Goal: Information Seeking & Learning: Learn about a topic

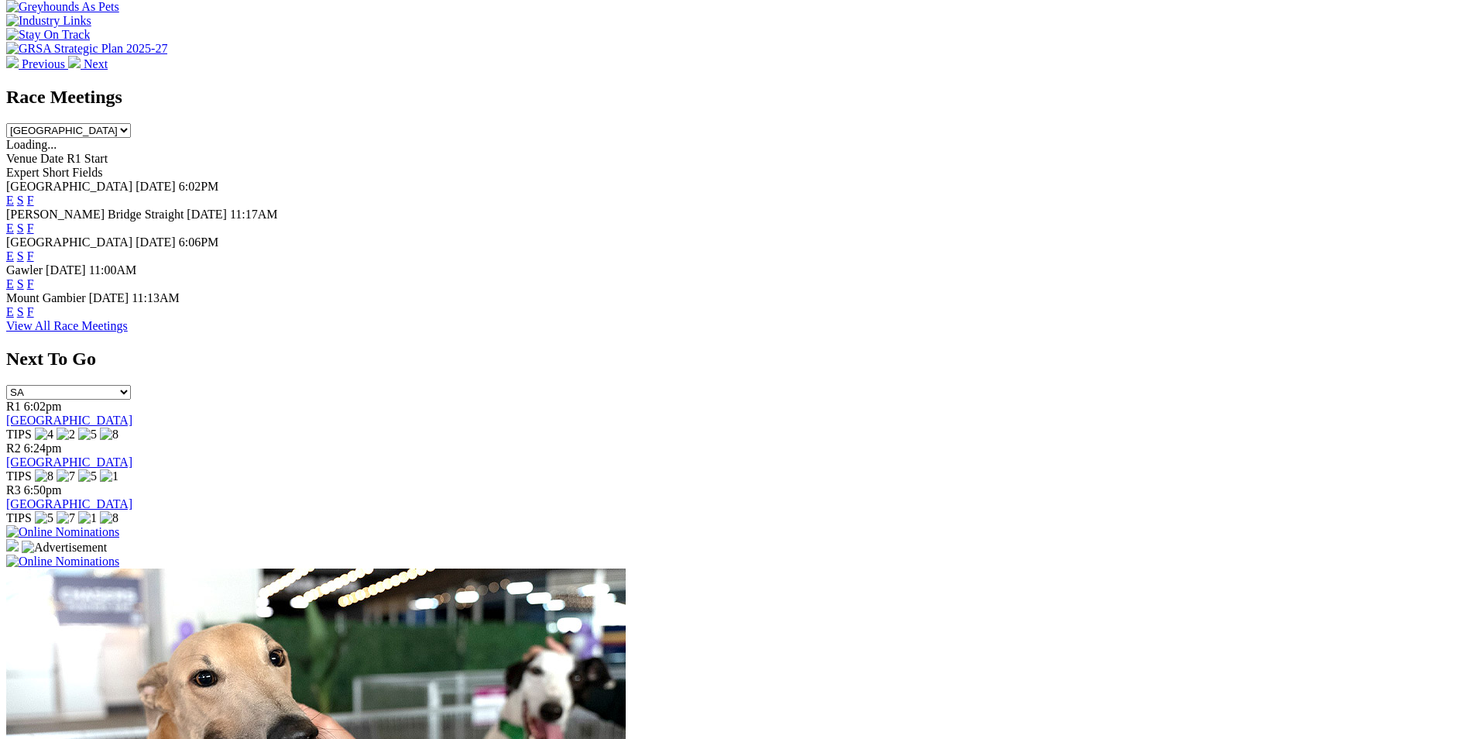
scroll to position [852, 0]
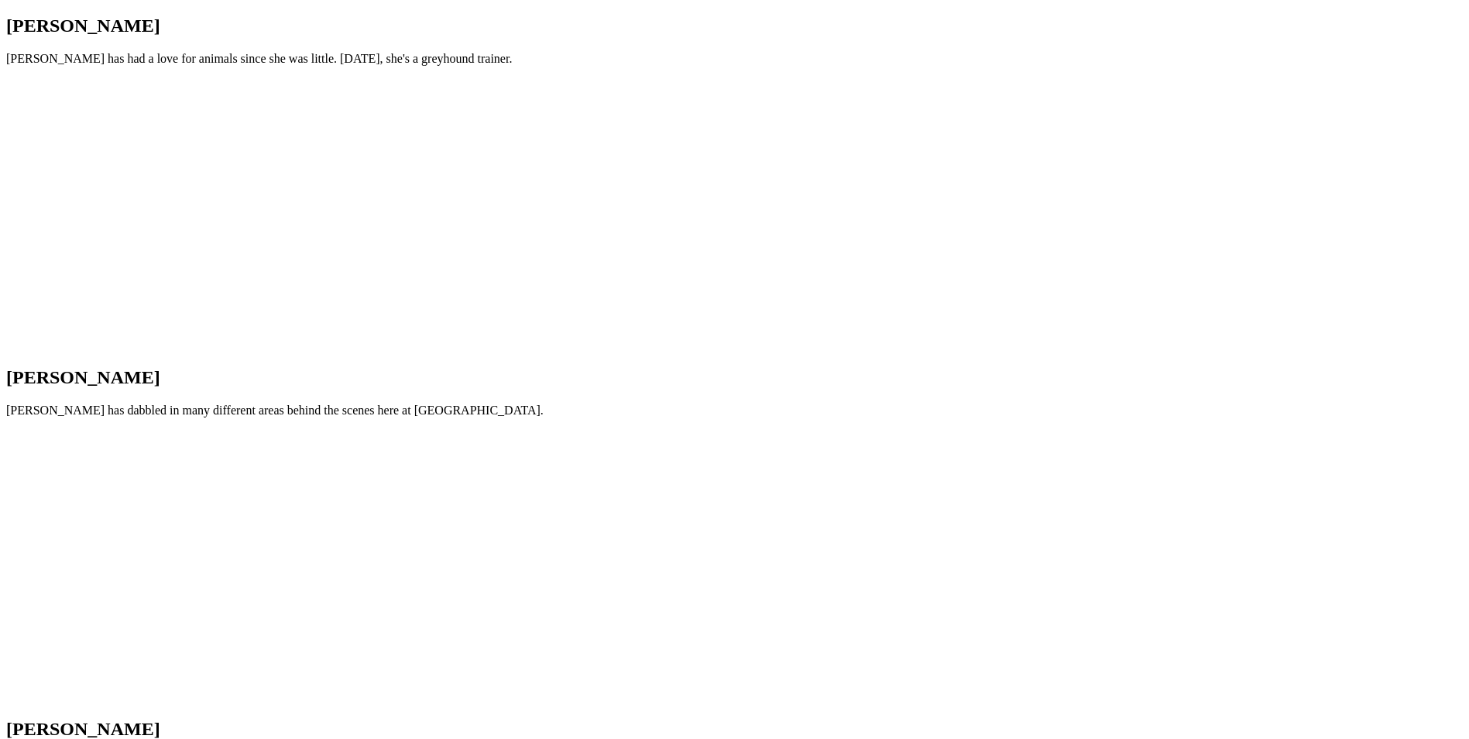
scroll to position [1704, 0]
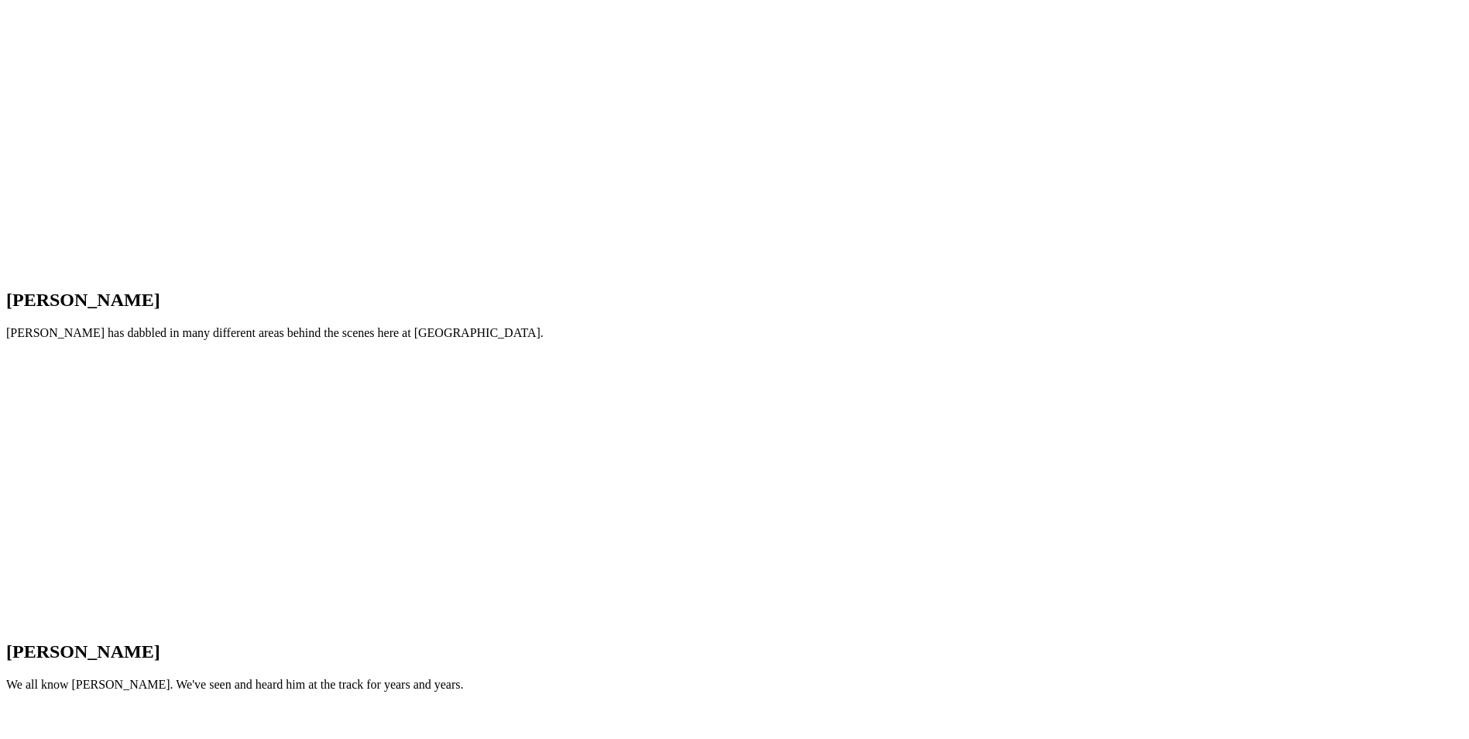
drag, startPoint x: 1339, startPoint y: 303, endPoint x: 1338, endPoint y: 168, distance: 134.8
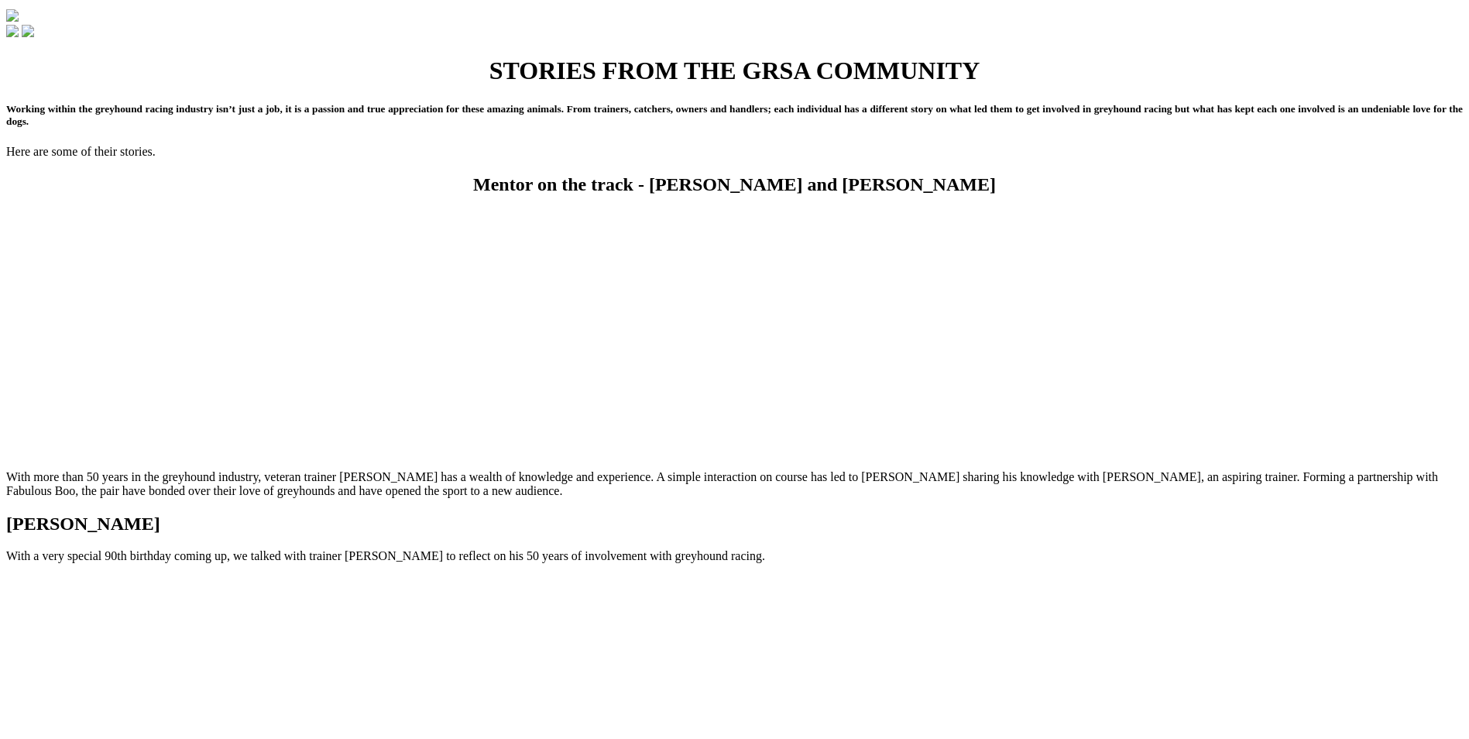
scroll to position [0, 0]
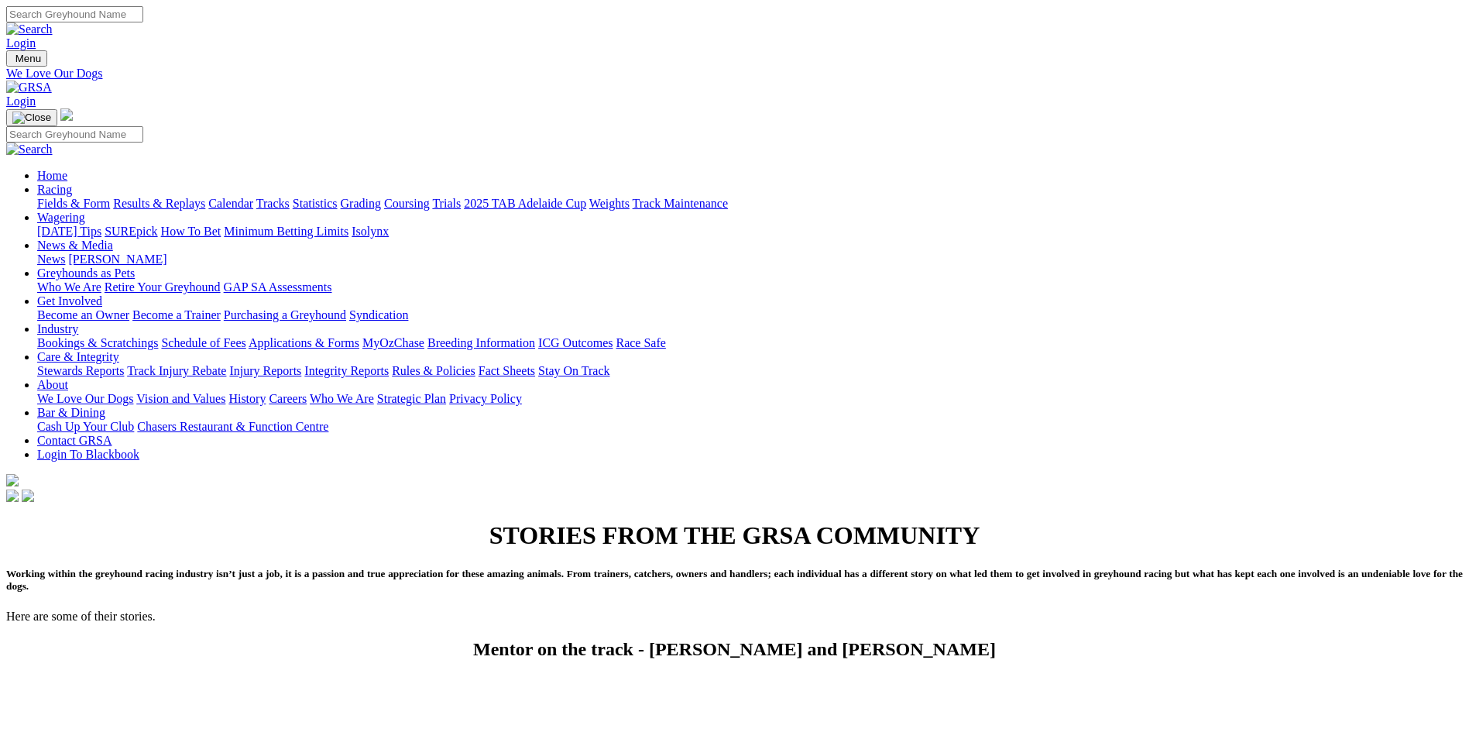
click at [72, 183] on link "Racing" at bounding box center [54, 189] width 35 height 13
click at [253, 197] on link "Calendar" at bounding box center [230, 203] width 45 height 13
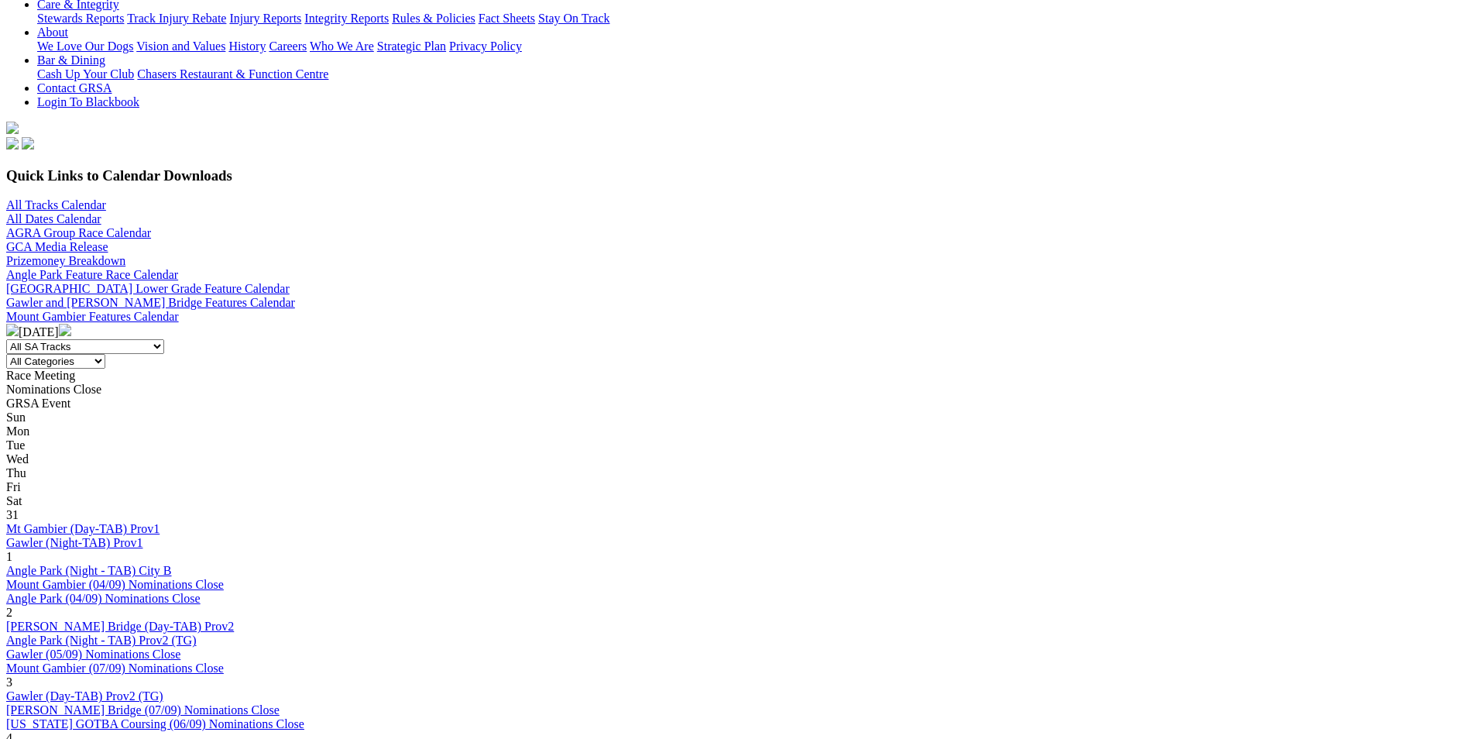
scroll to position [387, 0]
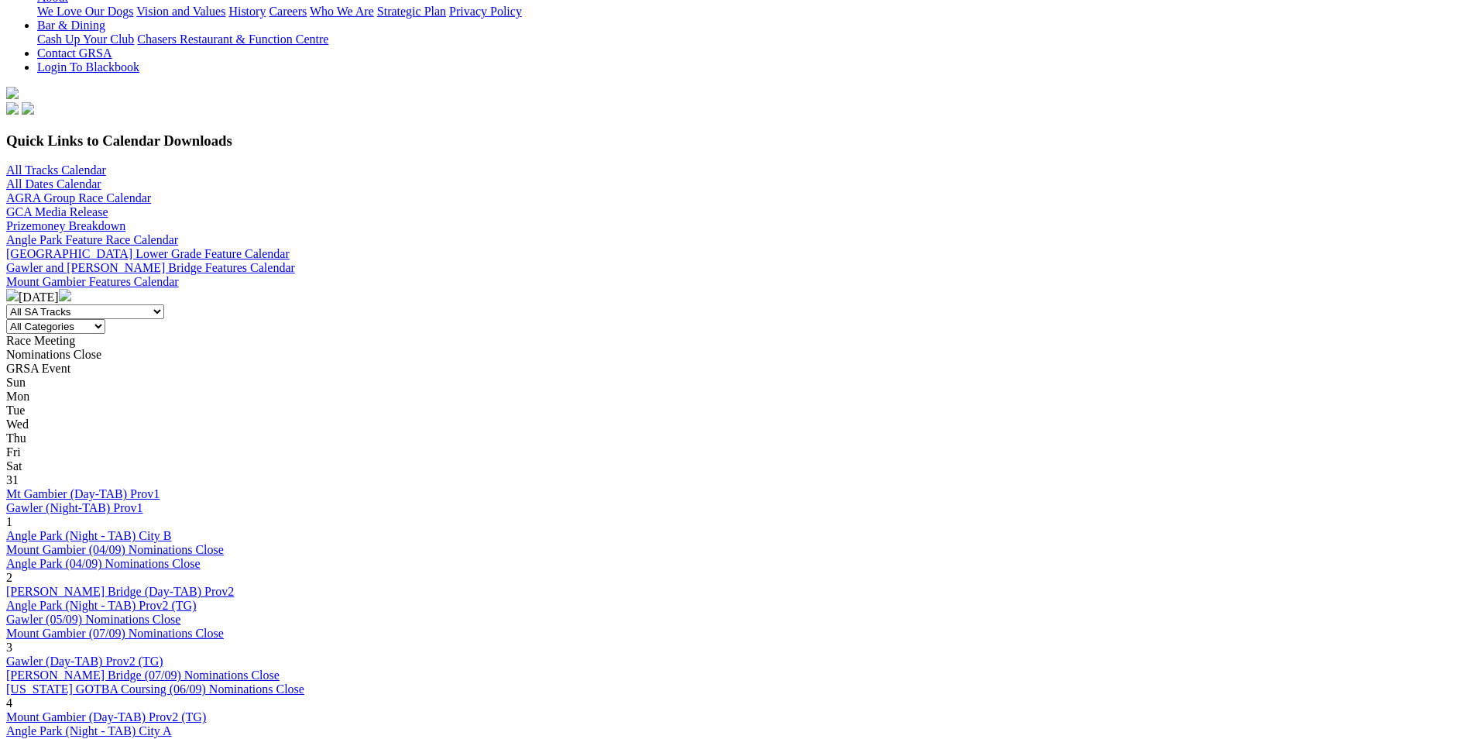
drag, startPoint x: 920, startPoint y: 478, endPoint x: 1303, endPoint y: 287, distance: 428.4
